Goal: Task Accomplishment & Management: Use online tool/utility

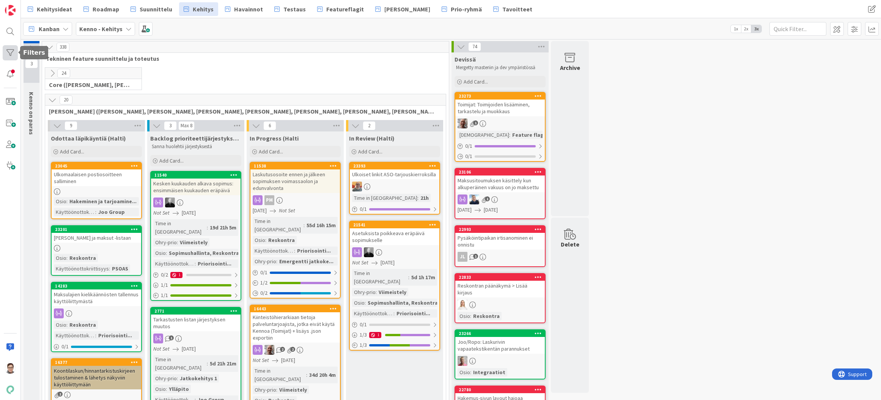
click at [7, 52] on div at bounding box center [10, 52] width 15 height 15
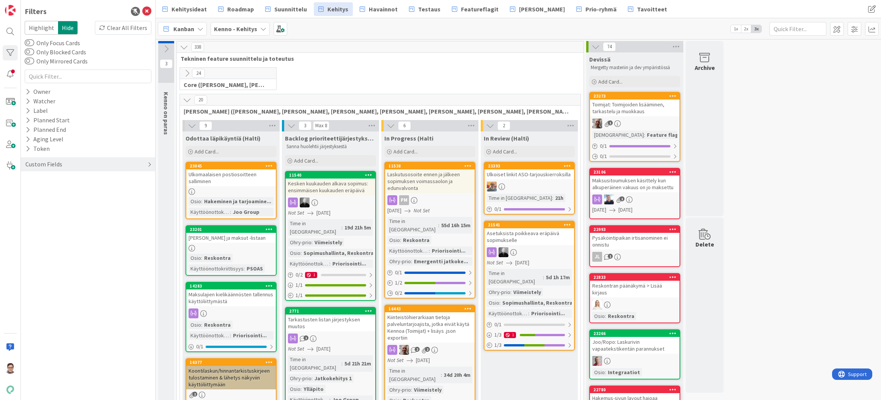
click at [47, 165] on div "Custom Fields" at bounding box center [44, 163] width 38 height 9
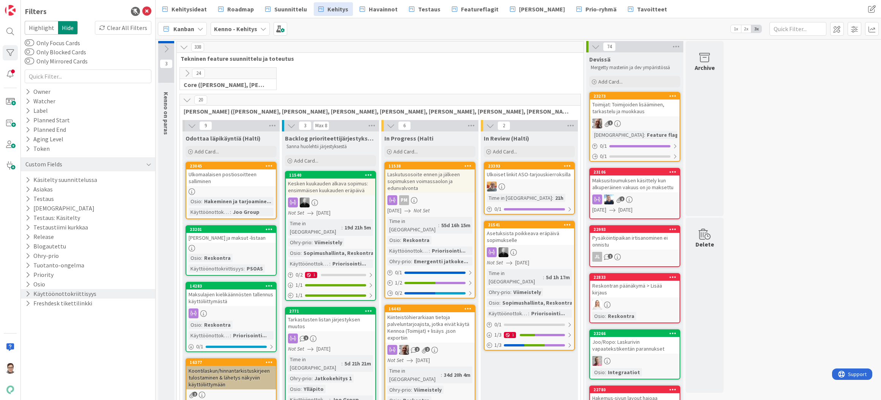
click at [49, 294] on button "Käyttöönottokriittisyys" at bounding box center [61, 293] width 72 height 9
click at [49, 294] on button "Käyttöönottokriittisyys" at bounding box center [62, 293] width 74 height 9
click at [47, 246] on button "Blogautettu" at bounding box center [46, 245] width 42 height 9
click at [125, 258] on div "Off" at bounding box center [129, 257] width 41 height 8
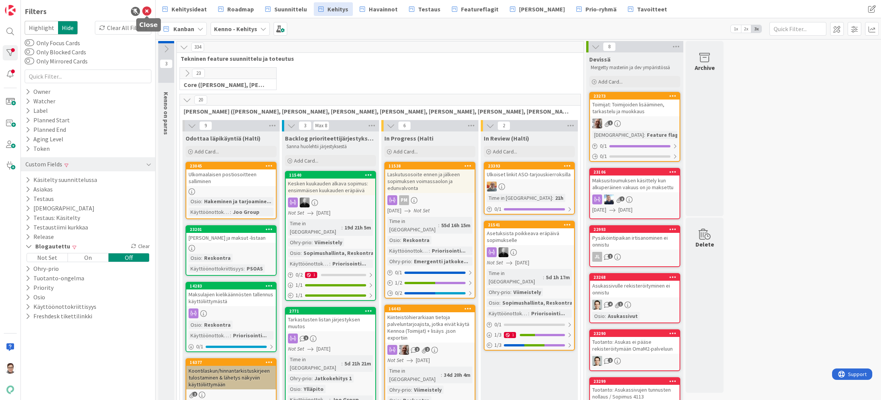
click at [146, 11] on icon at bounding box center [146, 11] width 9 height 9
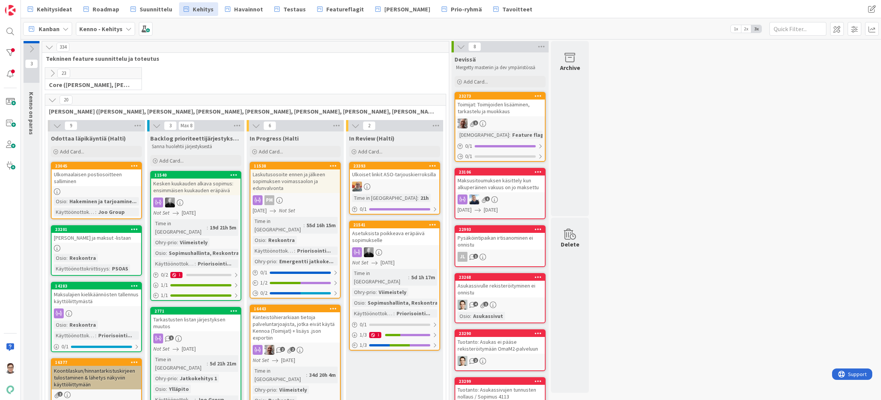
click at [504, 183] on div "Maksusitoumuksen käsittely kun alkuperäinen vakuus on jo maksettu" at bounding box center [500, 183] width 90 height 17
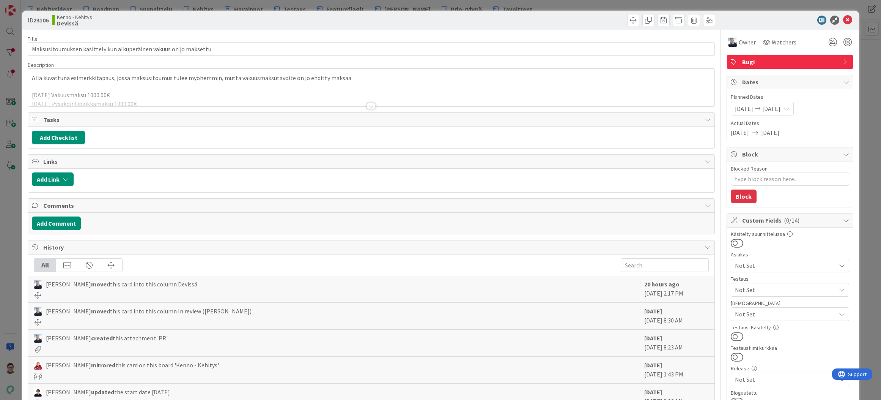
click at [369, 106] on div at bounding box center [371, 106] width 8 height 6
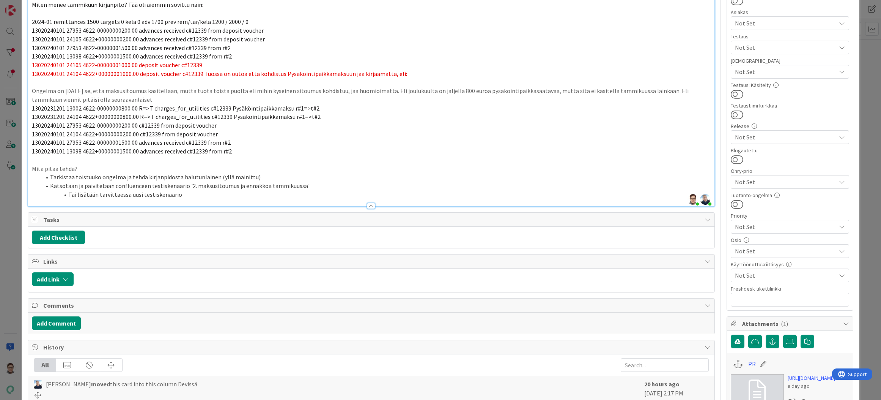
scroll to position [217, 0]
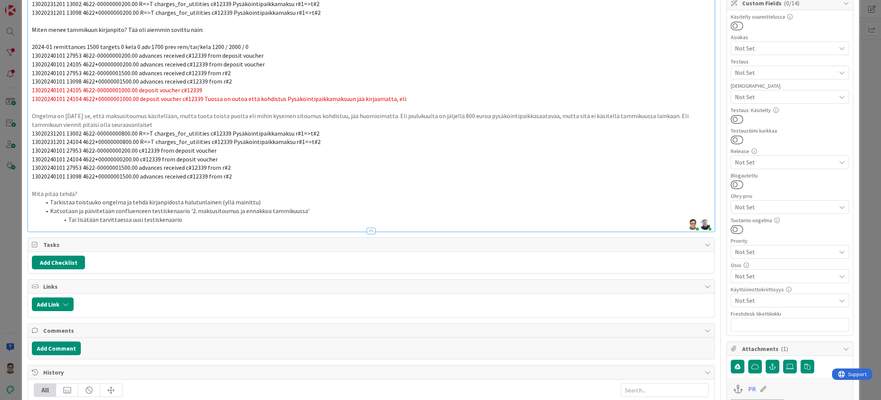
click at [749, 272] on span "Not Set" at bounding box center [785, 275] width 101 height 9
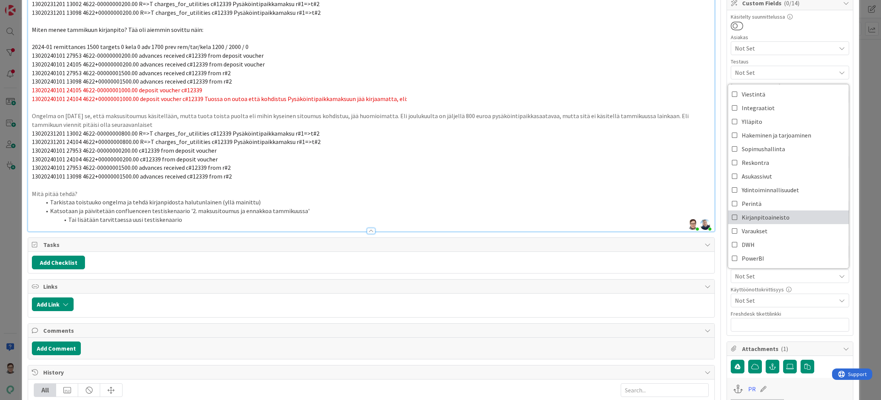
click at [755, 216] on span "Kirjanpitoaineisto" at bounding box center [766, 216] width 48 height 11
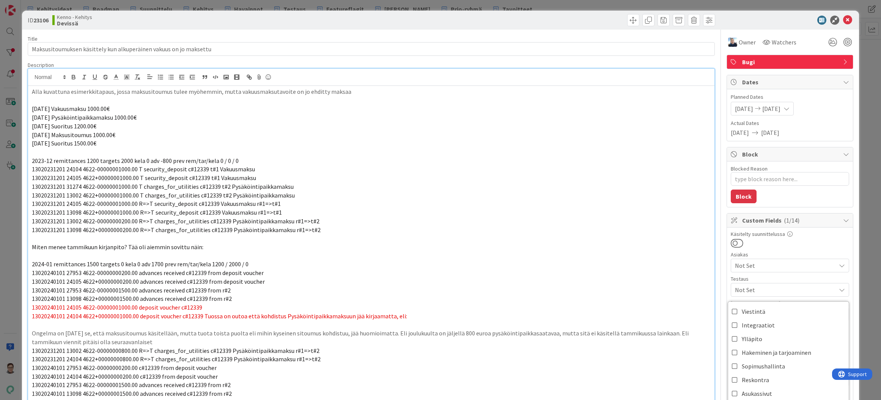
scroll to position [76, 0]
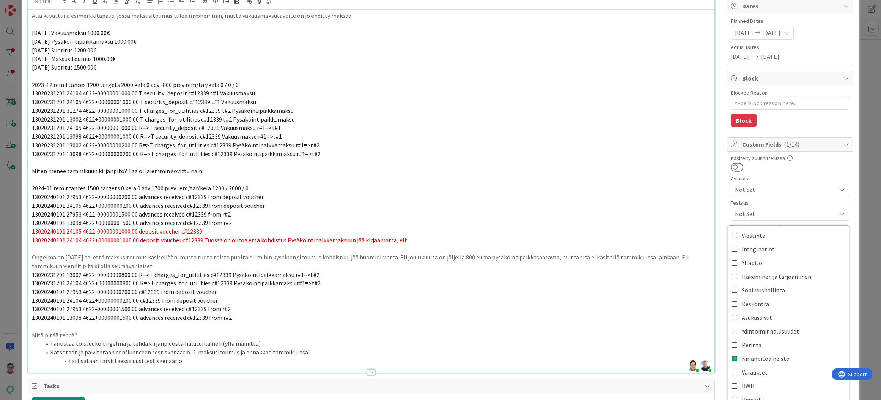
click at [808, 164] on div at bounding box center [790, 167] width 118 height 10
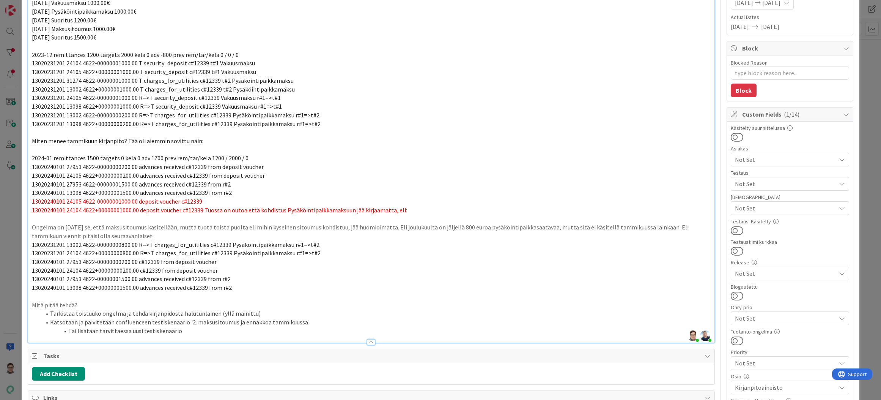
scroll to position [152, 0]
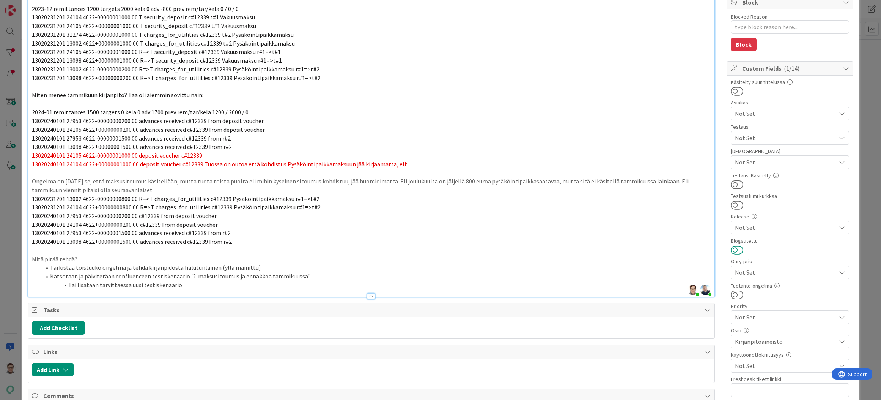
click at [734, 249] on button at bounding box center [737, 250] width 13 height 10
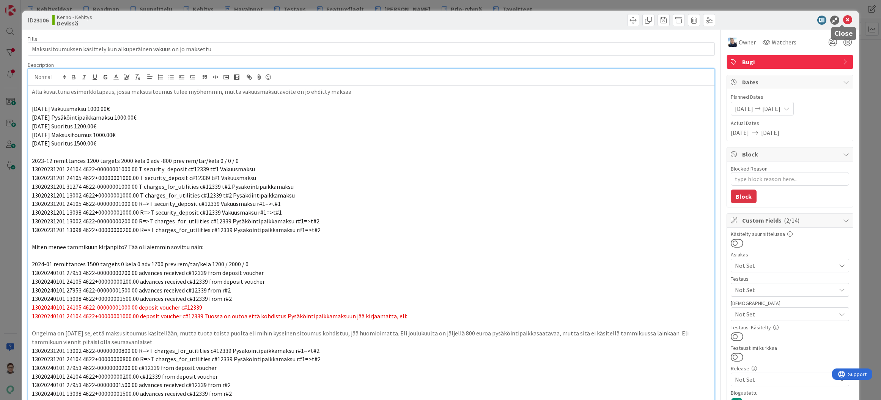
click at [844, 21] on icon at bounding box center [847, 20] width 9 height 9
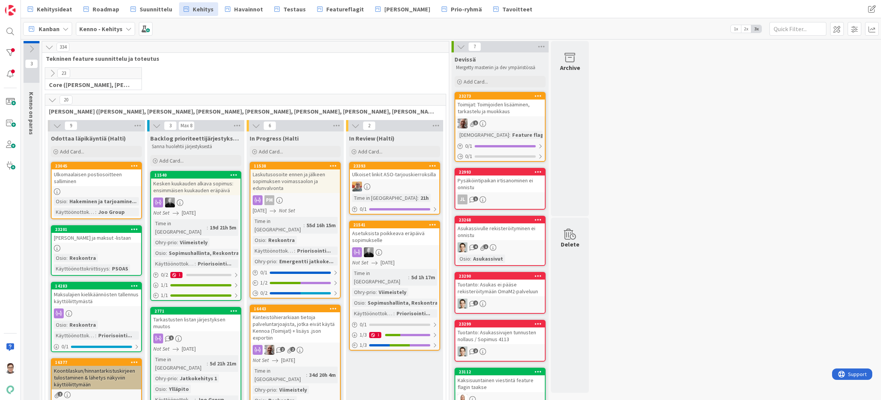
click at [496, 189] on div "Pysäköintipaikan irtisanominen ei onnistu" at bounding box center [500, 183] width 90 height 17
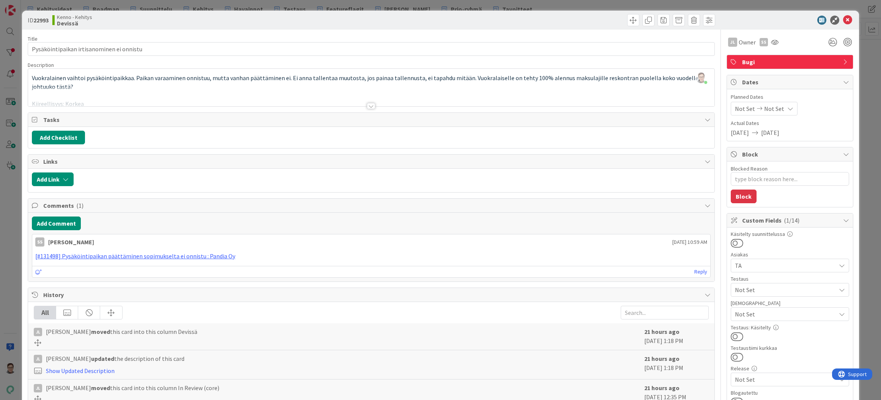
click at [367, 106] on div at bounding box center [371, 106] width 8 height 6
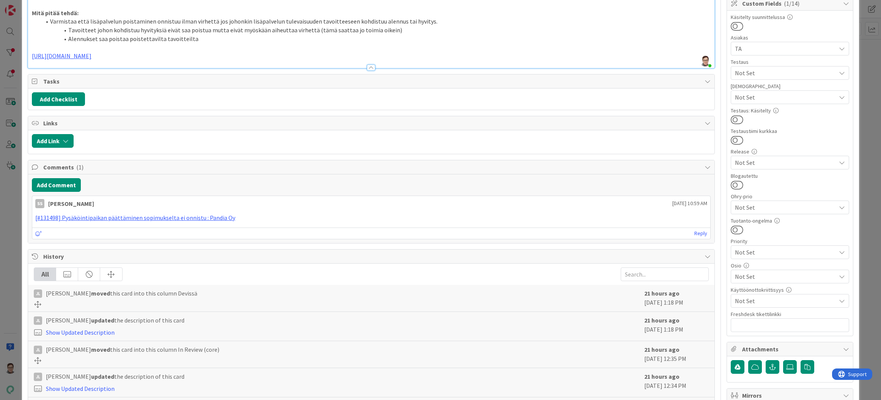
scroll to position [228, 0]
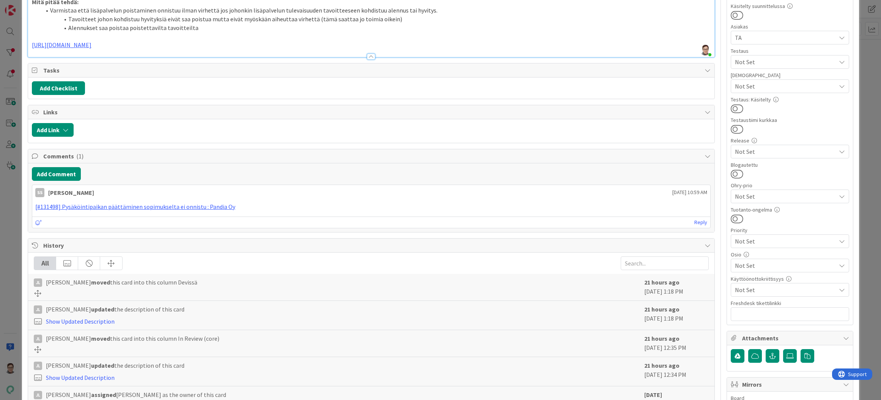
click at [747, 266] on span "Not Set" at bounding box center [785, 265] width 101 height 9
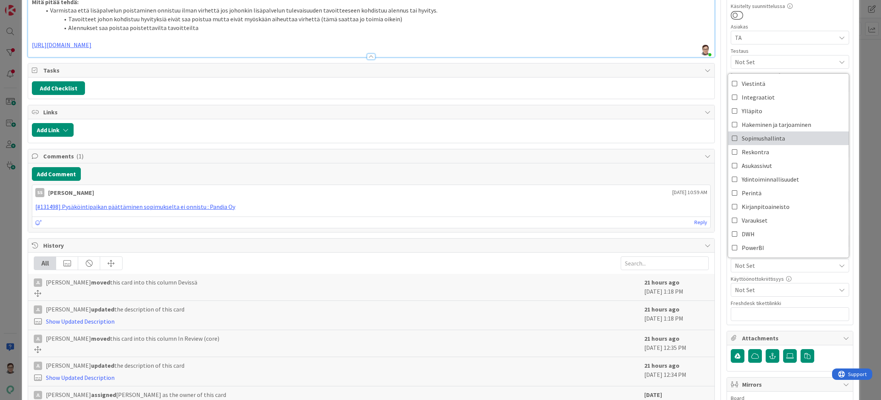
click at [751, 143] on span "Sopimushallinta" at bounding box center [763, 137] width 43 height 11
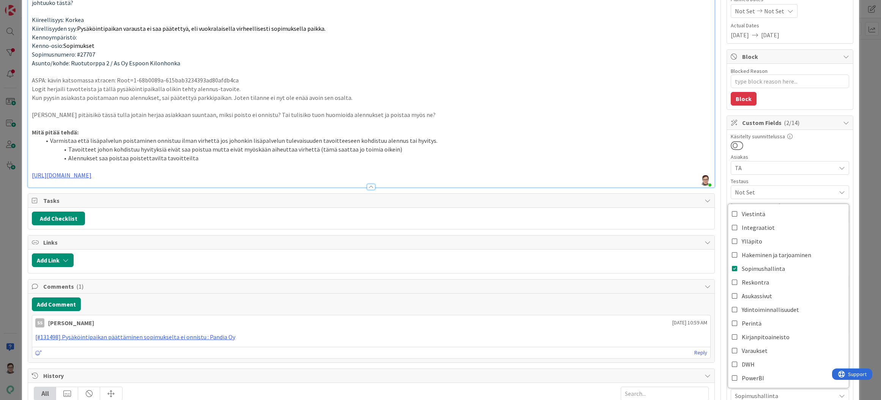
scroll to position [0, 0]
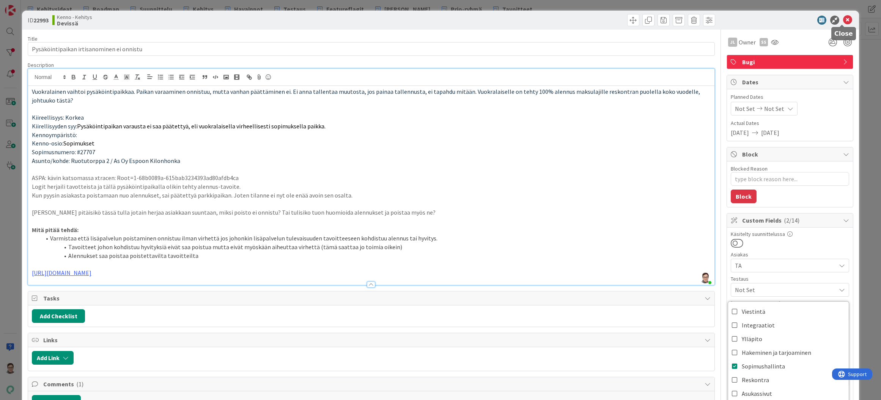
click at [843, 19] on icon at bounding box center [847, 20] width 9 height 9
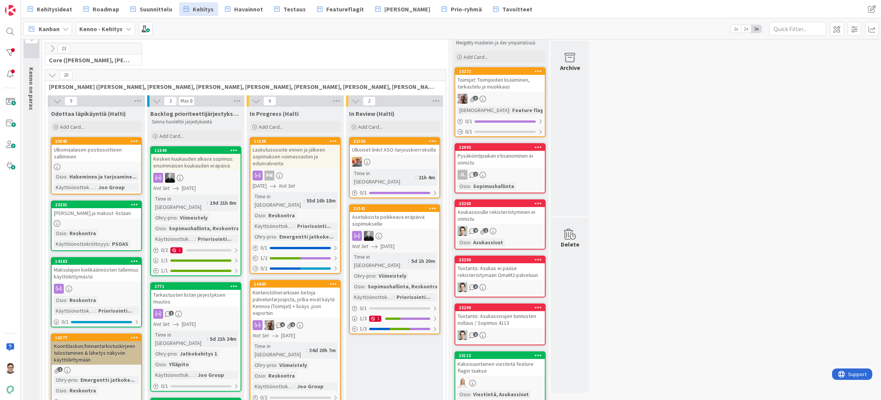
scroll to position [38, 0]
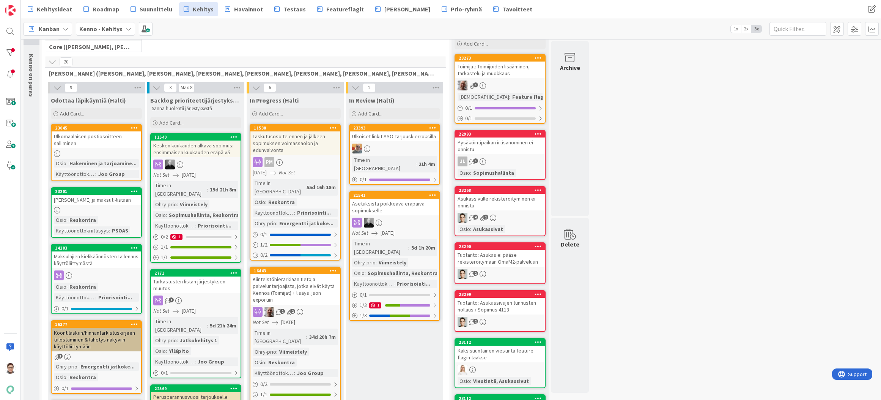
click at [504, 258] on div "Tuotanto: Asukas ei pääse rekisteröitymään OmaM2-palveluun" at bounding box center [500, 258] width 90 height 17
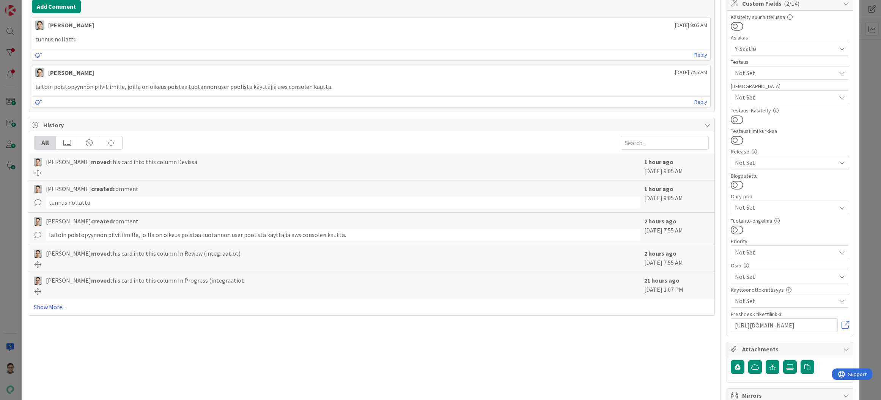
scroll to position [228, 0]
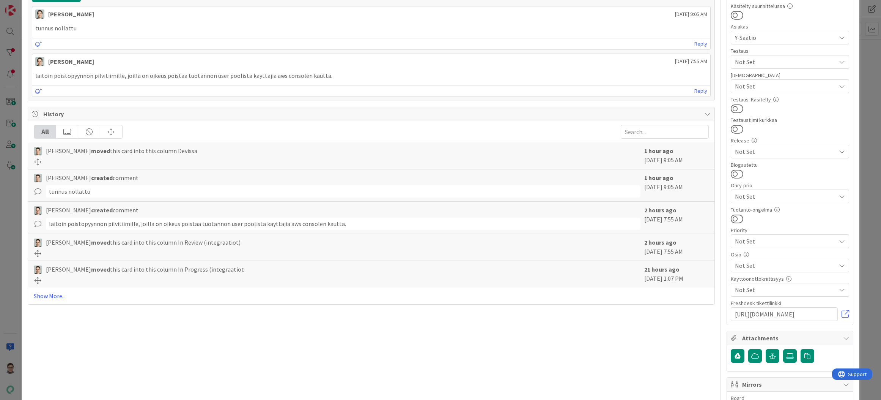
click at [751, 267] on span "Not Set" at bounding box center [785, 265] width 101 height 9
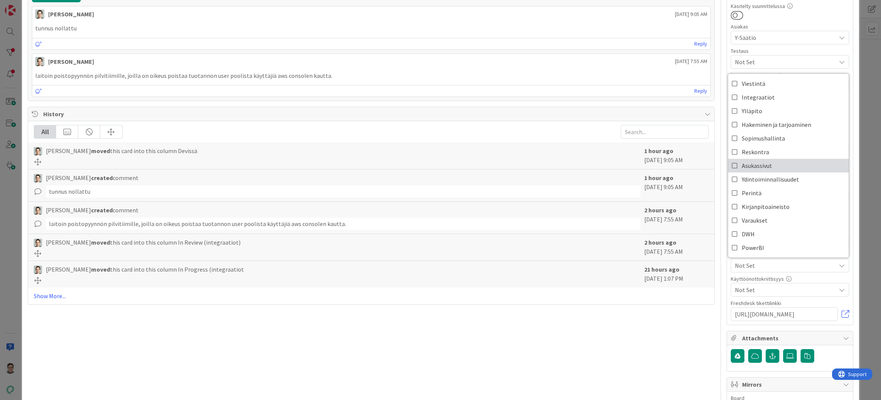
click at [756, 168] on span "Asukassivut" at bounding box center [757, 165] width 30 height 11
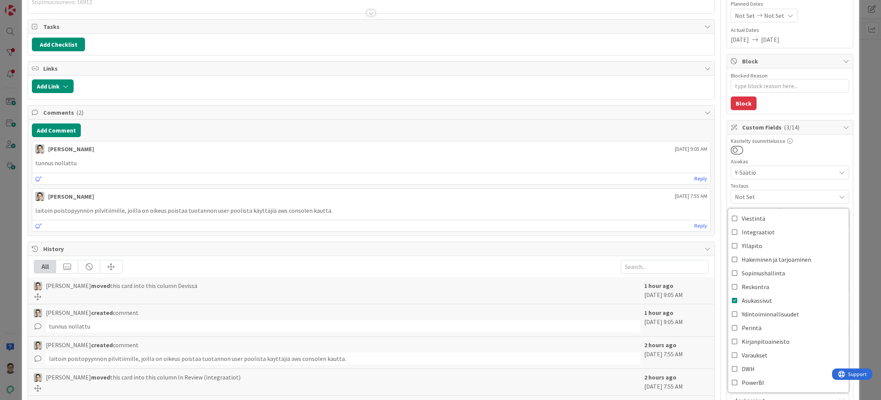
scroll to position [0, 0]
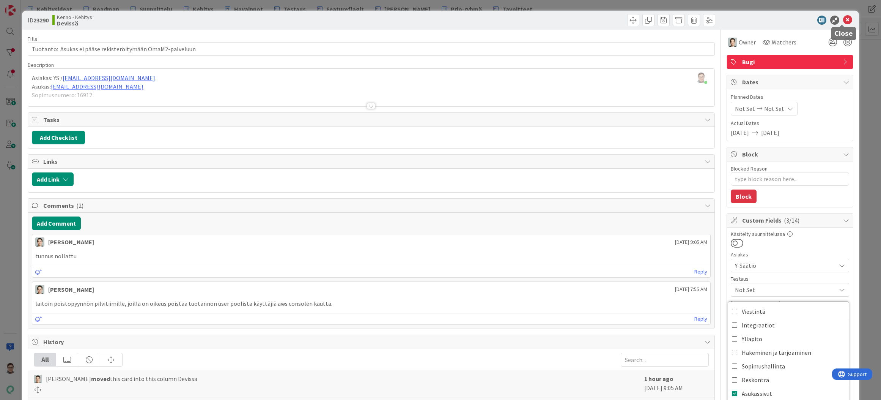
click at [843, 20] on icon at bounding box center [847, 20] width 9 height 9
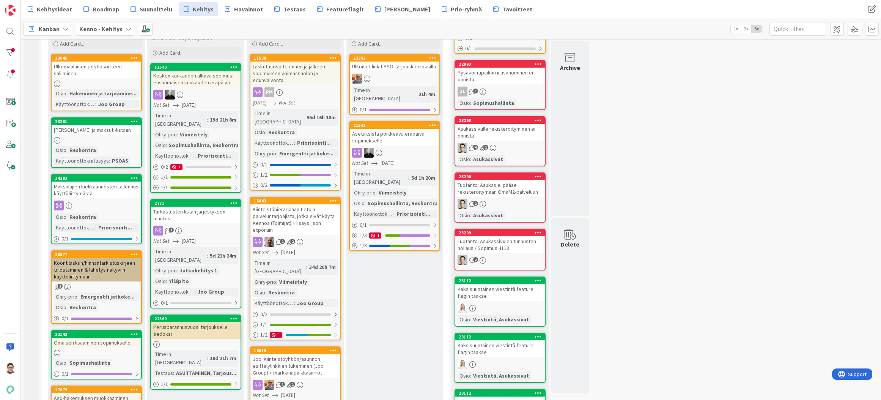
scroll to position [114, 0]
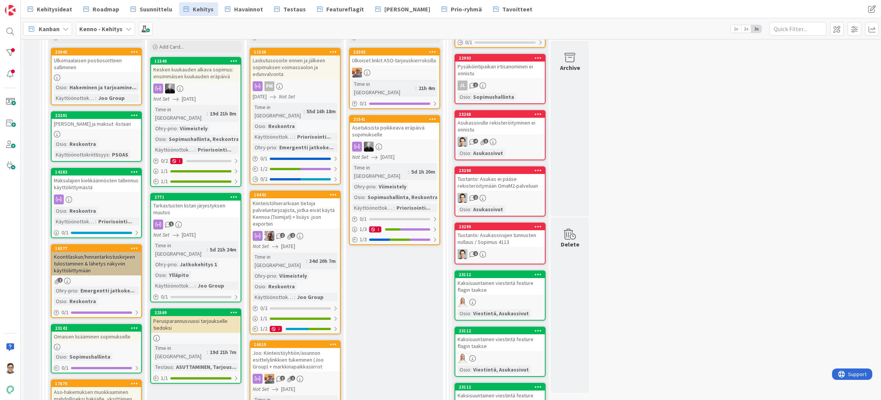
click at [502, 241] on div "Tuotanto: Asukassivujen tunnusten nollaus / Sopimus 4113" at bounding box center [500, 238] width 90 height 17
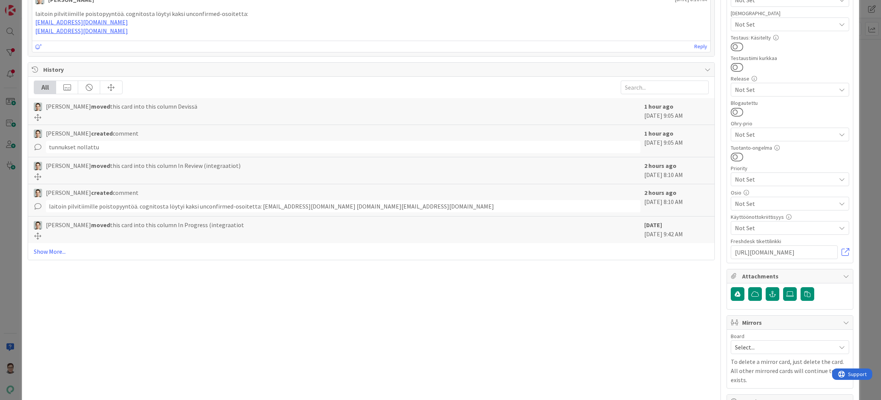
scroll to position [304, 0]
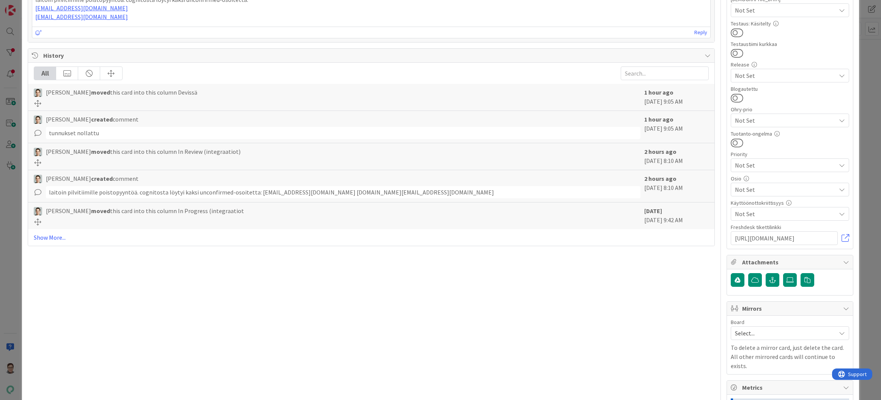
click at [753, 188] on span "Not Set" at bounding box center [785, 189] width 101 height 9
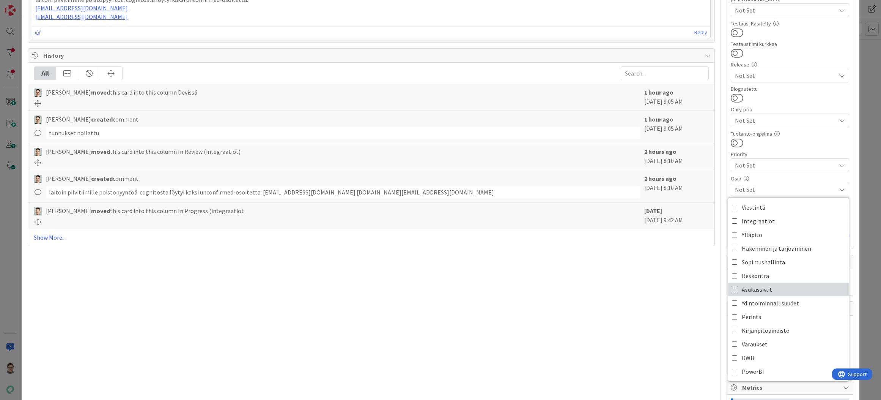
click at [742, 289] on span "Asukassivut" at bounding box center [757, 288] width 30 height 11
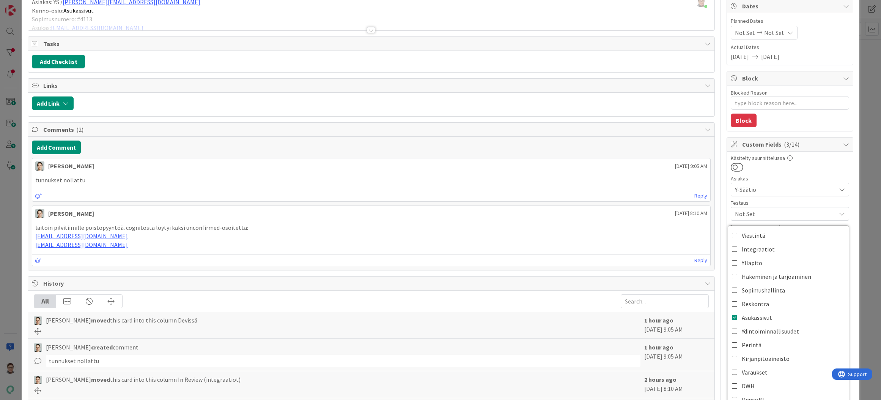
scroll to position [0, 0]
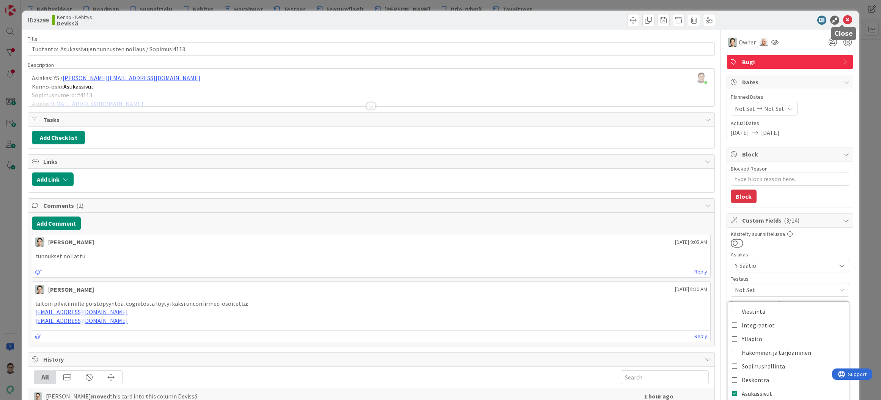
click at [844, 20] on icon at bounding box center [847, 20] width 9 height 9
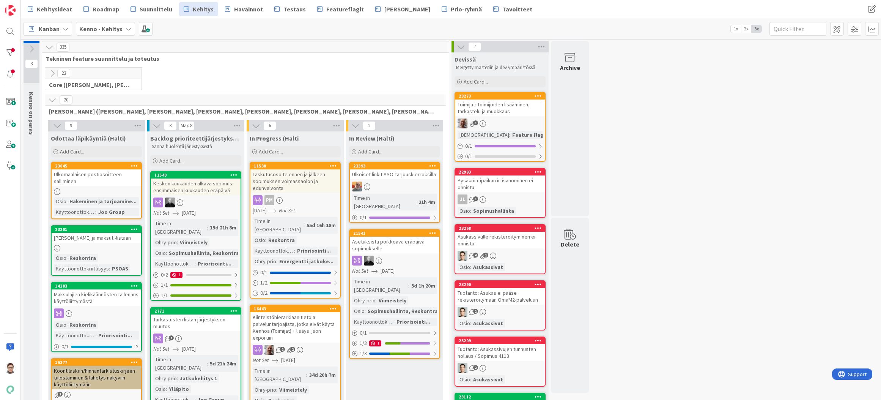
drag, startPoint x: 643, startPoint y: 385, endPoint x: 644, endPoint y: 351, distance: 34.2
click at [490, 116] on div "Toimijat: Toimijoiden lisääminen, tarkastelu ja muokkaus" at bounding box center [500, 107] width 90 height 17
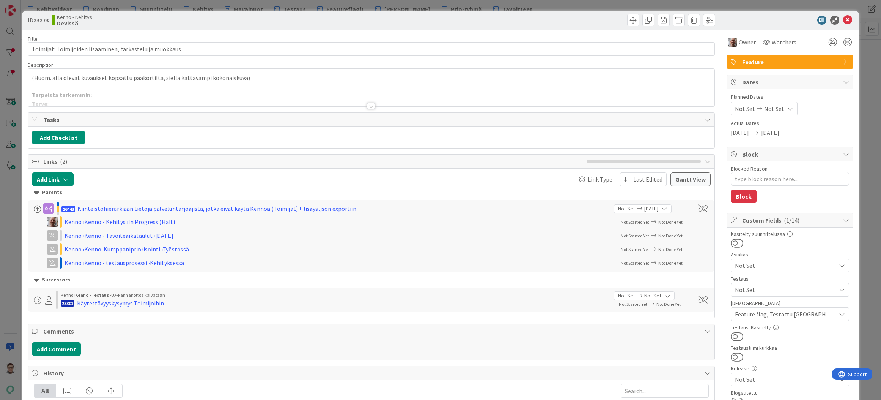
click at [370, 105] on div at bounding box center [371, 106] width 8 height 6
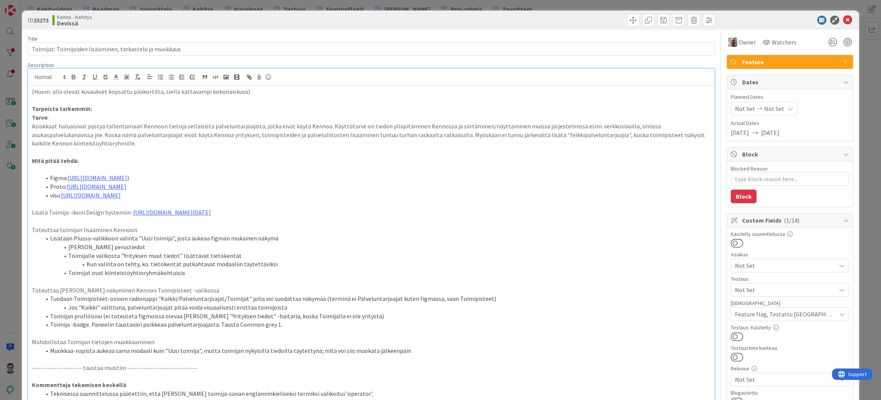
type textarea "x"
click at [843, 20] on icon at bounding box center [847, 20] width 9 height 9
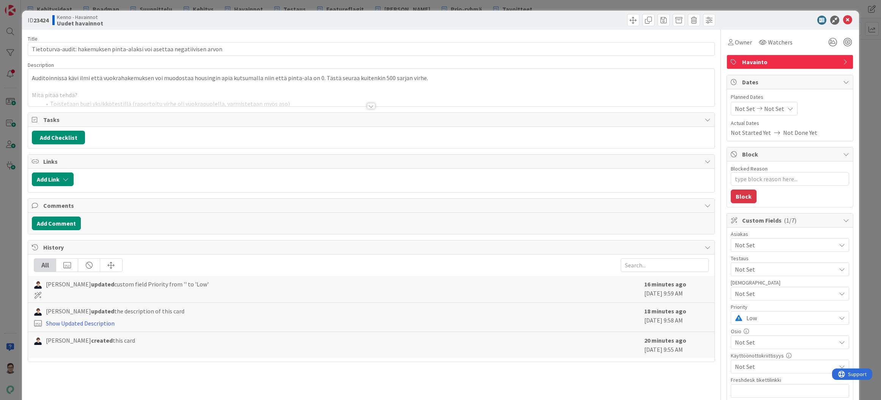
type textarea "x"
click at [843, 19] on icon at bounding box center [847, 20] width 9 height 9
